Goal: Register for event/course

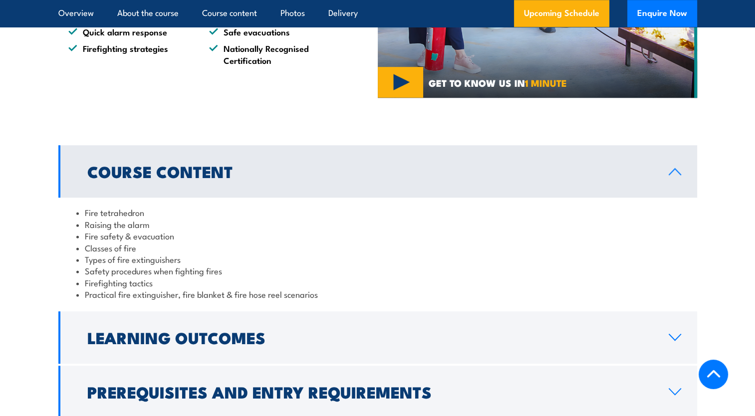
scroll to position [848, 0]
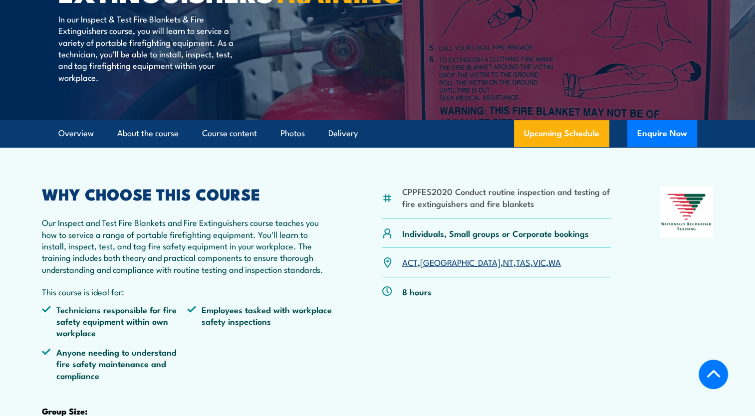
scroll to position [249, 0]
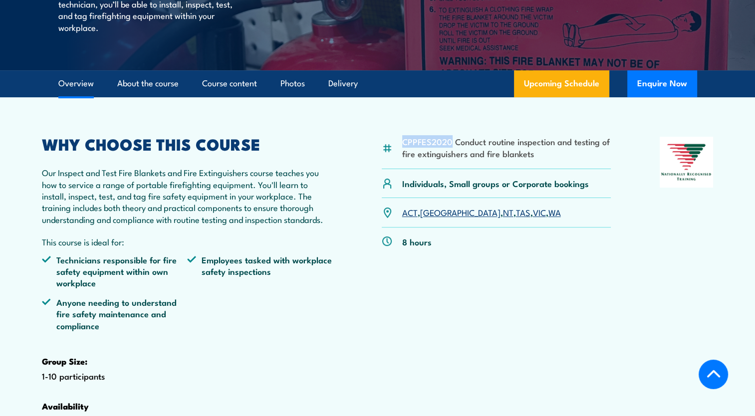
drag, startPoint x: 450, startPoint y: 165, endPoint x: 403, endPoint y: 170, distance: 47.6
click at [403, 159] on li "CPPFES2020 Conduct routine inspection and testing of fire extinguishers and fir…" at bounding box center [506, 147] width 209 height 23
copy li "CPPFES2020"
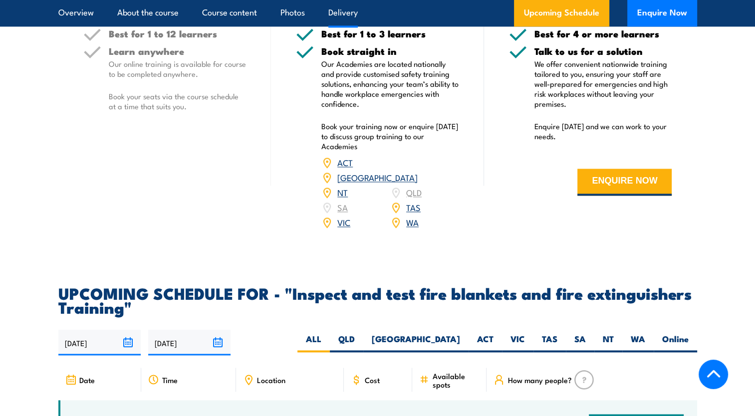
scroll to position [1496, 0]
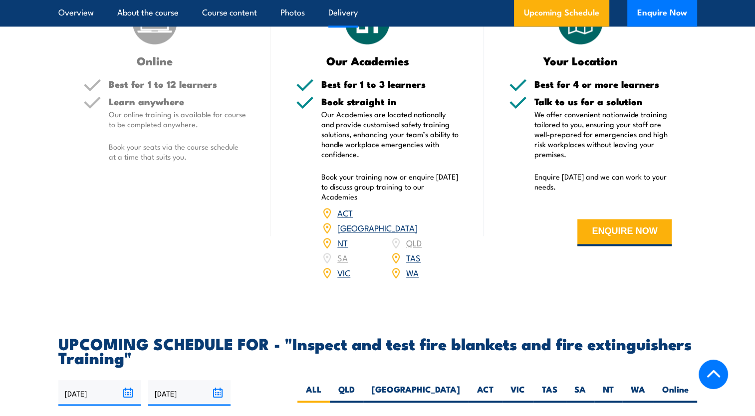
click at [345, 278] on link "VIC" at bounding box center [343, 272] width 13 height 12
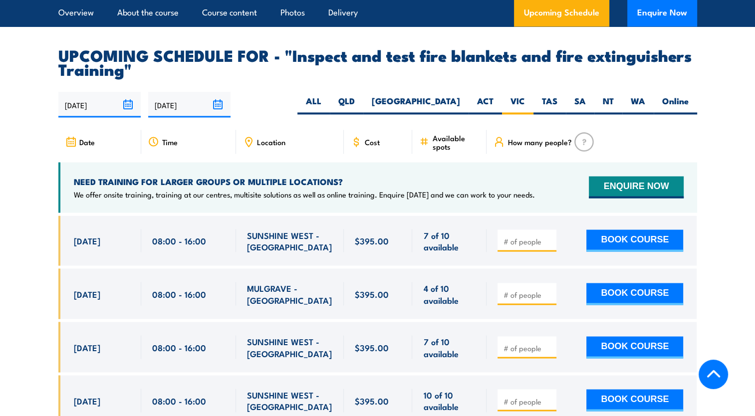
scroll to position [1552, 0]
